Goal: Register for event/course

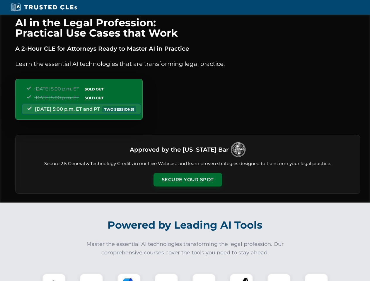
click at [187, 180] on button "Secure Your Spot" at bounding box center [187, 179] width 69 height 13
click at [54, 277] on img at bounding box center [53, 285] width 17 height 17
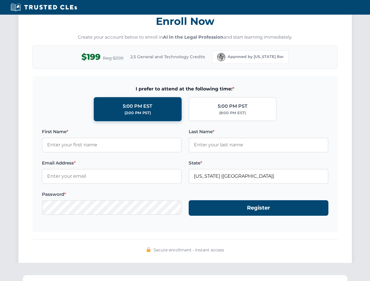
scroll to position [575, 0]
